Goal: Complete application form

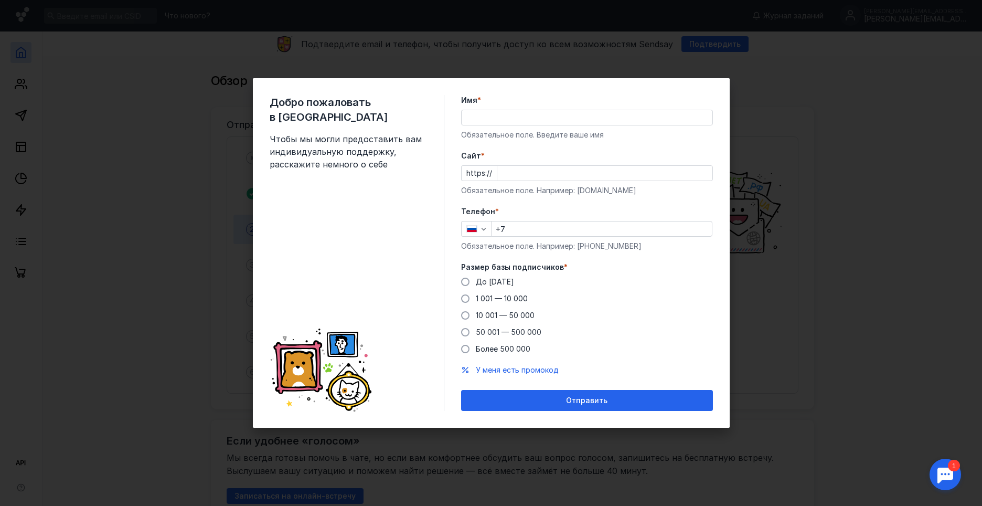
click at [473, 111] on input "Имя *" at bounding box center [587, 117] width 251 height 15
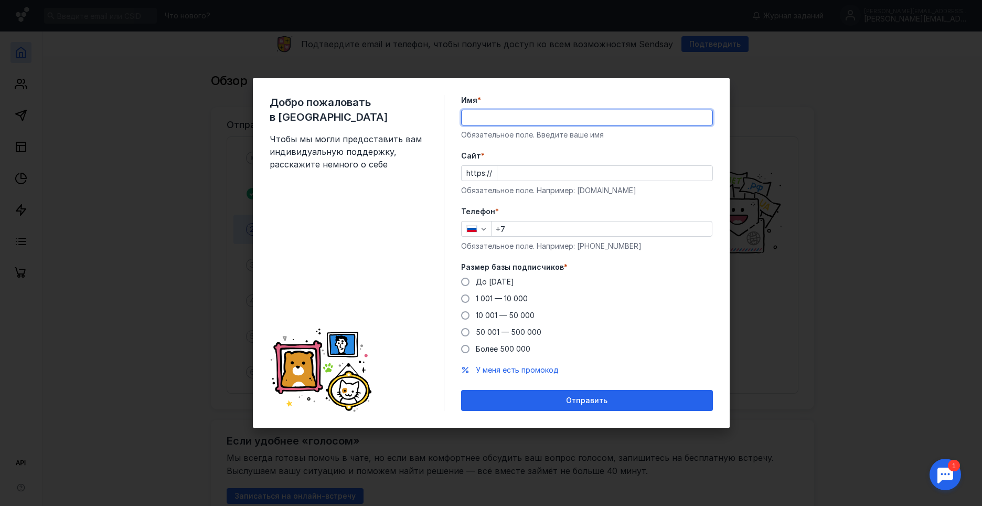
click at [472, 113] on input "Имя *" at bounding box center [587, 117] width 251 height 15
click at [474, 283] on label "До [DATE]" at bounding box center [487, 281] width 53 height 10
click at [0, 0] on input "До [DATE]" at bounding box center [0, 0] width 0 height 0
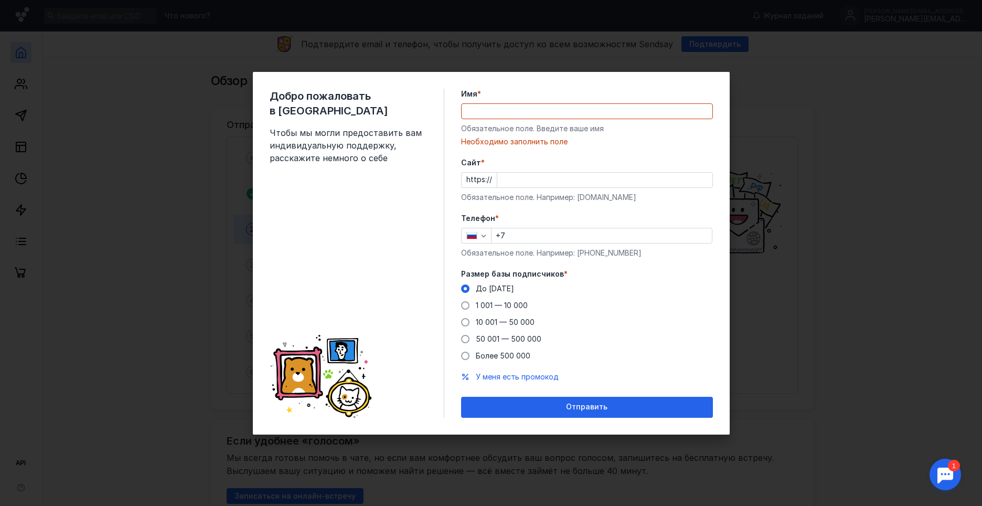
click at [535, 238] on input "+7" at bounding box center [602, 235] width 220 height 15
type input "[PHONE_NUMBER]"
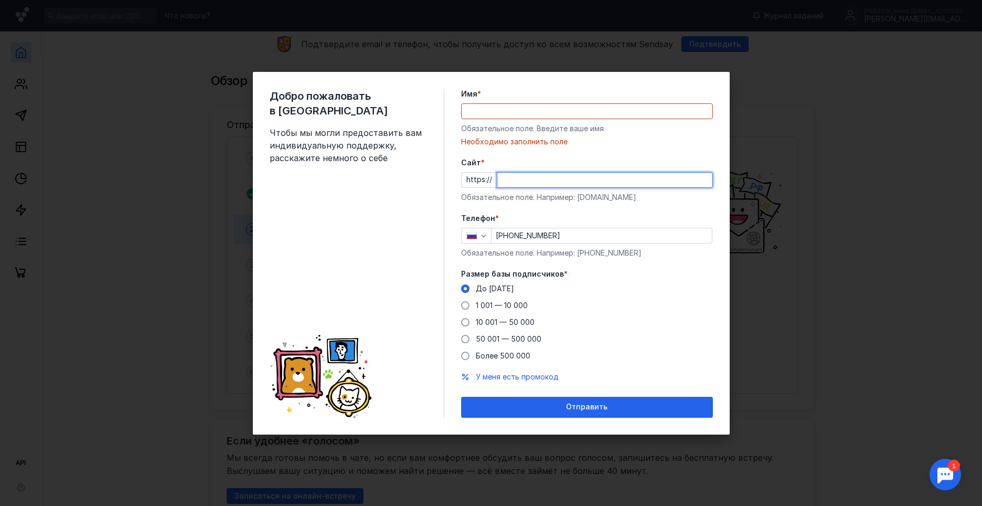
click at [514, 186] on input "Cайт *" at bounding box center [604, 180] width 215 height 15
paste input "[URL][DOMAIN_NAME]"
click at [521, 181] on input "[URL][DOMAIN_NAME]" at bounding box center [604, 180] width 215 height 15
type input "[DOMAIN_NAME][URL]"
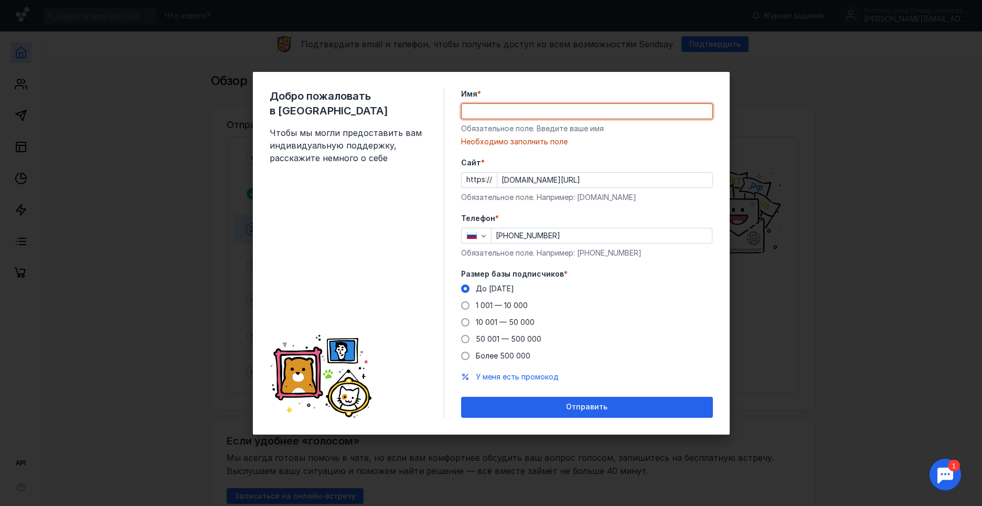
click at [503, 115] on input "Имя *" at bounding box center [587, 111] width 251 height 15
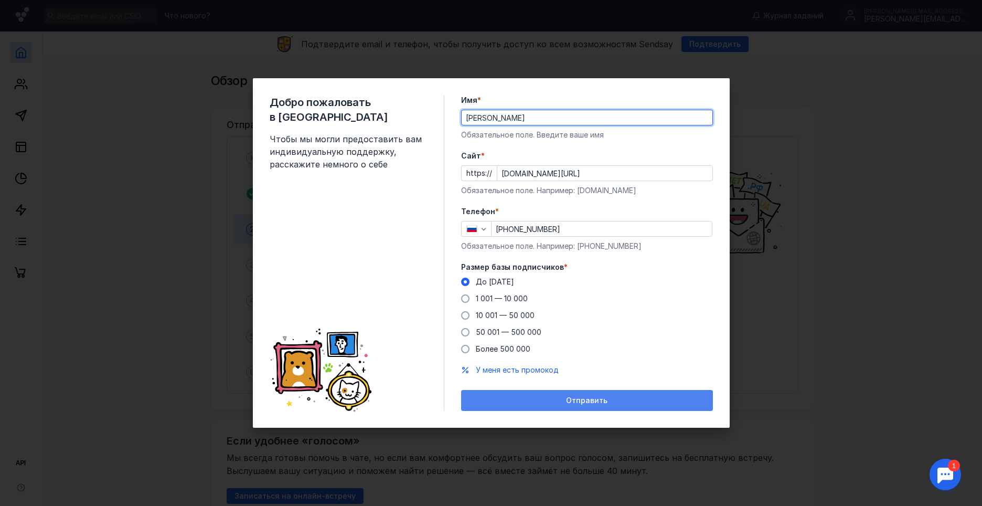
type input "[PERSON_NAME]"
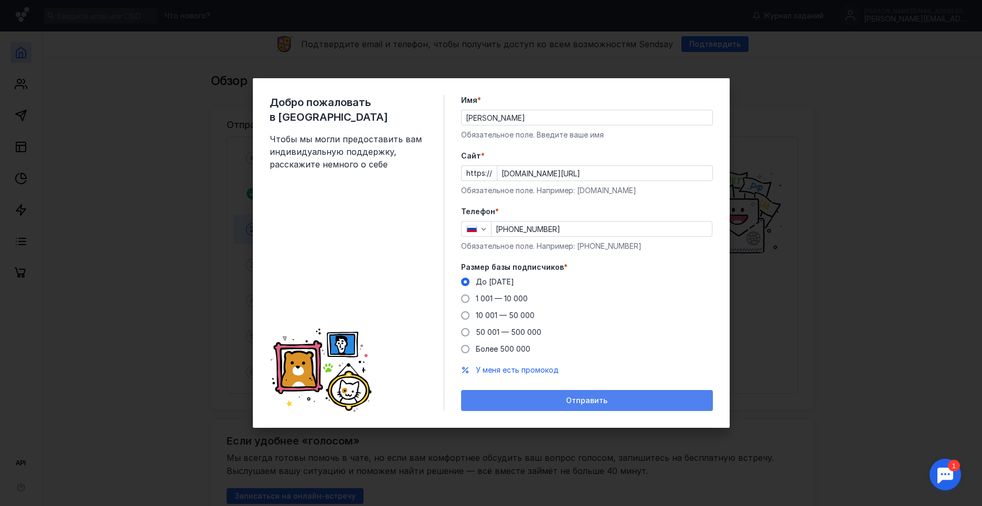
click at [606, 399] on span "Отправить" at bounding box center [586, 400] width 41 height 9
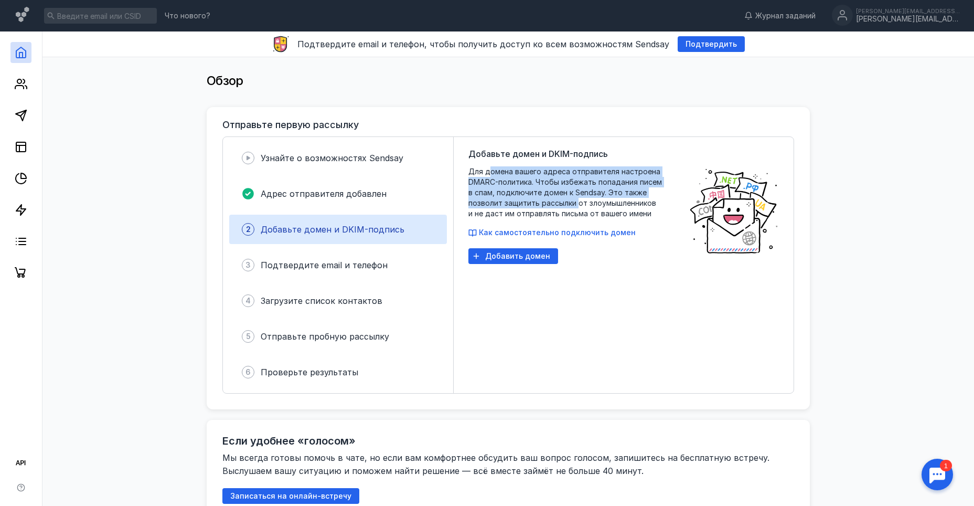
drag, startPoint x: 492, startPoint y: 169, endPoint x: 578, endPoint y: 201, distance: 91.3
click at [578, 201] on span "Для домена вашего адреса отправителя настроена DMARC-политика. Чтобы избежать п…" at bounding box center [574, 192] width 210 height 52
click at [569, 230] on span "Как самостоятельно подключить домен" at bounding box center [557, 232] width 157 height 9
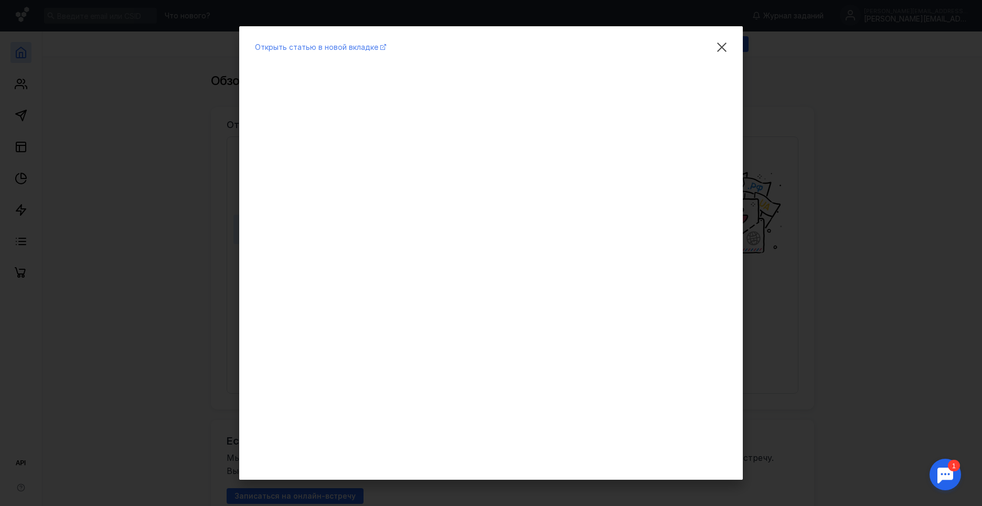
click at [340, 49] on span "Открыть статью в новой вкладке" at bounding box center [316, 46] width 123 height 9
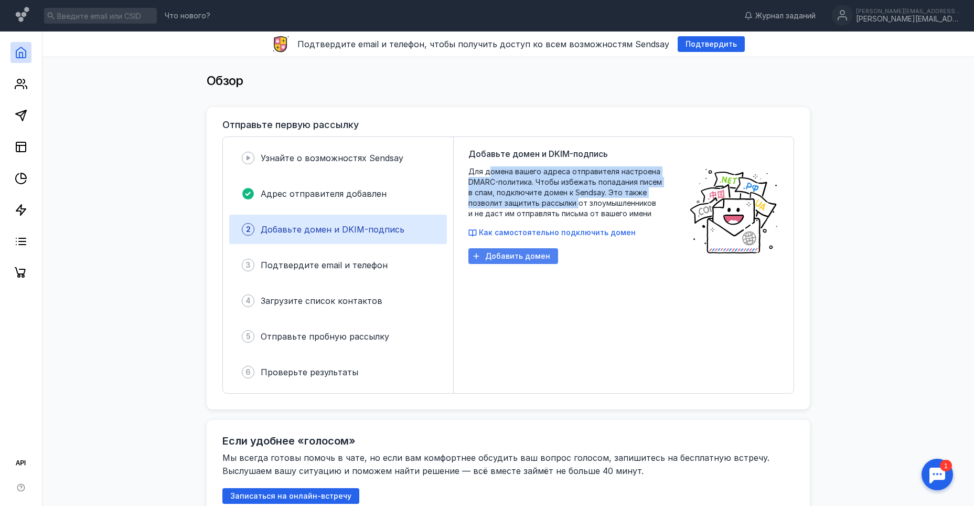
click at [523, 254] on span "Добавить домен" at bounding box center [517, 256] width 65 height 9
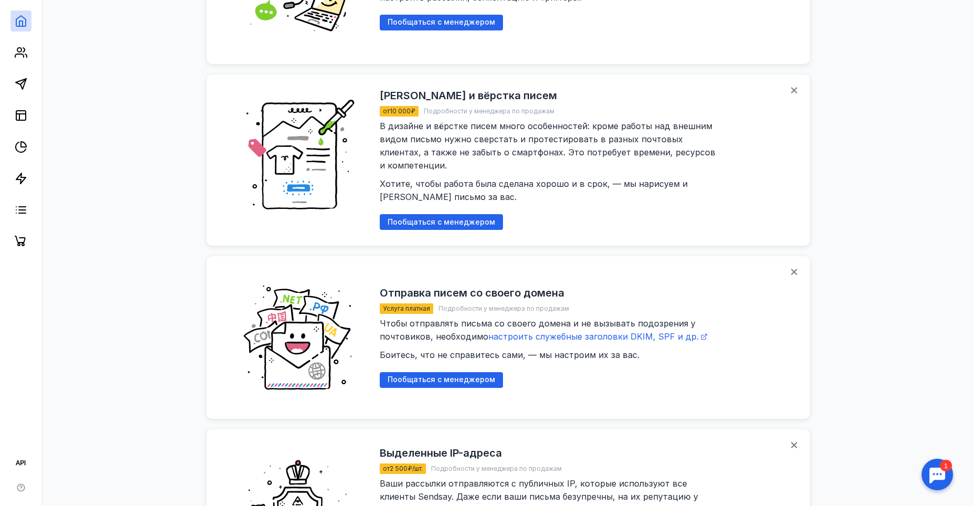
scroll to position [1049, 0]
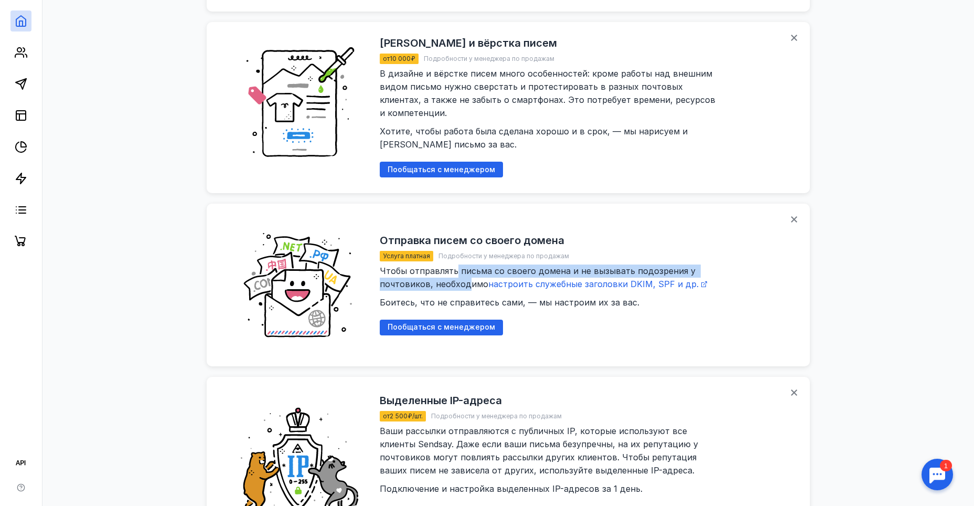
drag, startPoint x: 454, startPoint y: 265, endPoint x: 469, endPoint y: 279, distance: 19.7
click at [469, 279] on span "Чтобы отправлять письма со своего домена и не вызывать подозрения у почтовиков,…" at bounding box center [550, 286] width 341 height 42
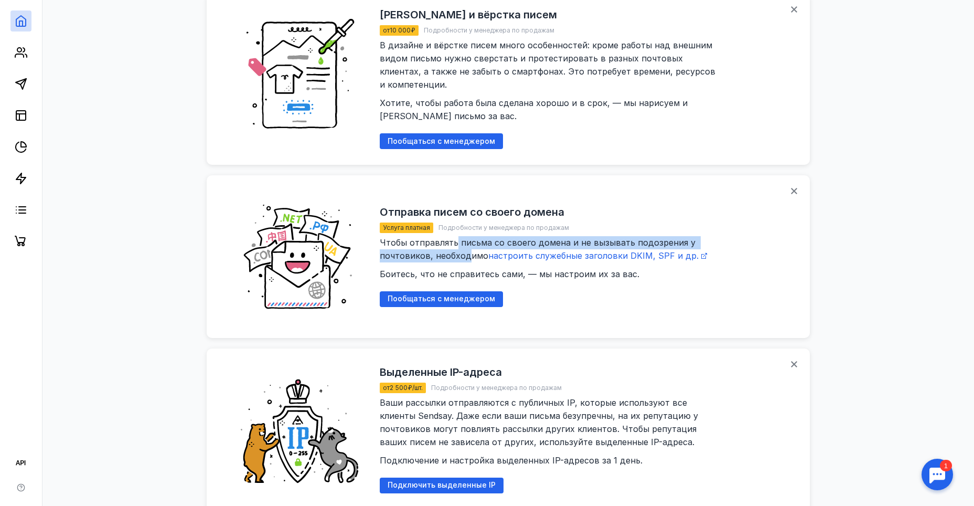
scroll to position [1102, 0]
